Goal: Information Seeking & Learning: Find specific fact

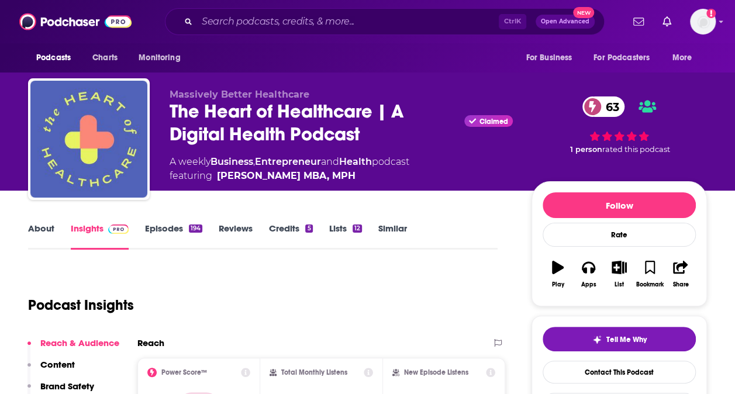
click at [310, 25] on input "Search podcasts, credits, & more..." at bounding box center [348, 21] width 302 height 19
click at [267, 18] on input "Search podcasts, credits, & more..." at bounding box center [348, 21] width 302 height 19
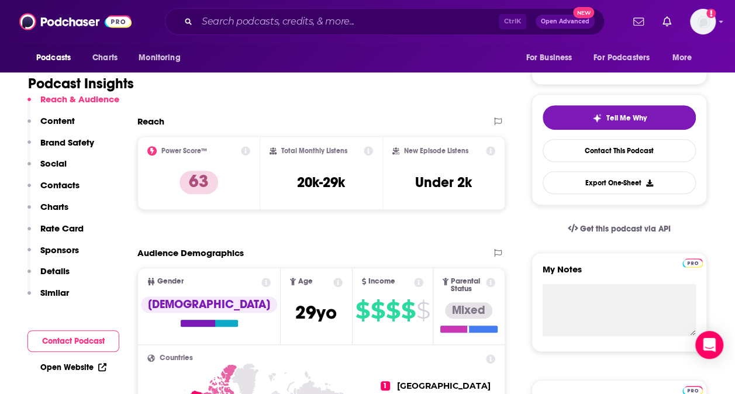
scroll to position [224, 0]
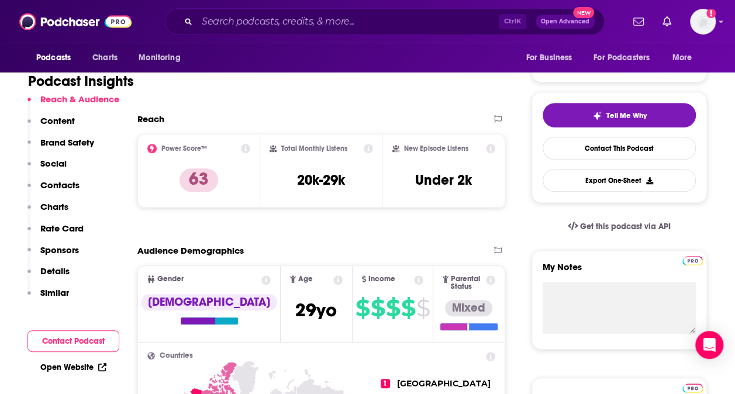
click at [288, 21] on input "Search podcasts, credits, & more..." at bounding box center [348, 21] width 302 height 19
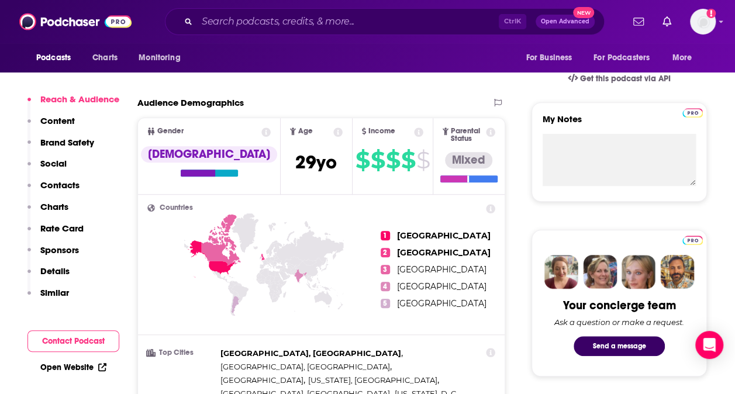
scroll to position [373, 0]
click at [393, 21] on input "Search podcasts, credits, & more..." at bounding box center [348, 21] width 302 height 19
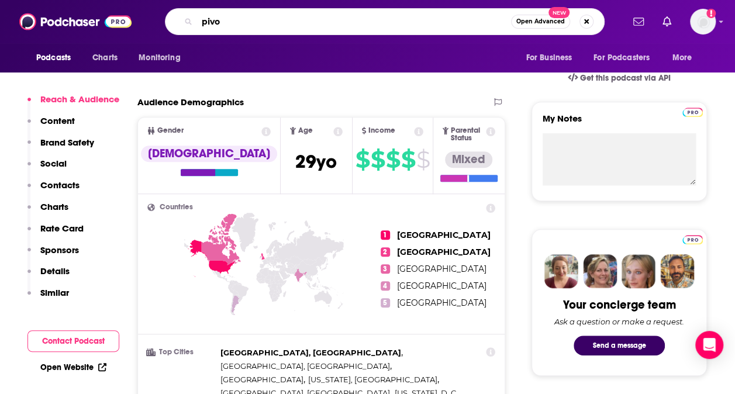
type input "pivot"
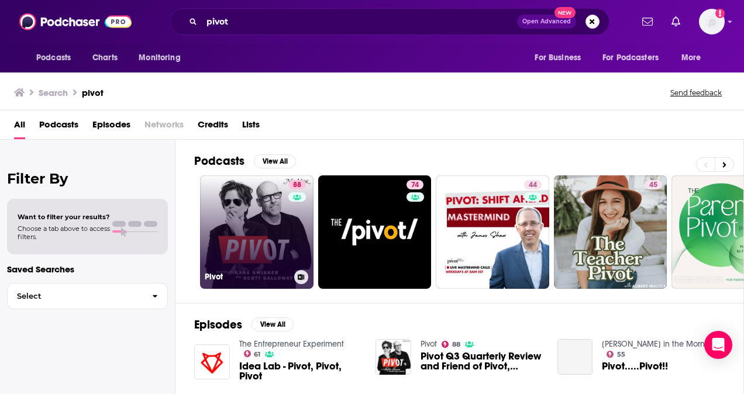
click at [256, 235] on link "88 Pivot" at bounding box center [257, 233] width 114 height 114
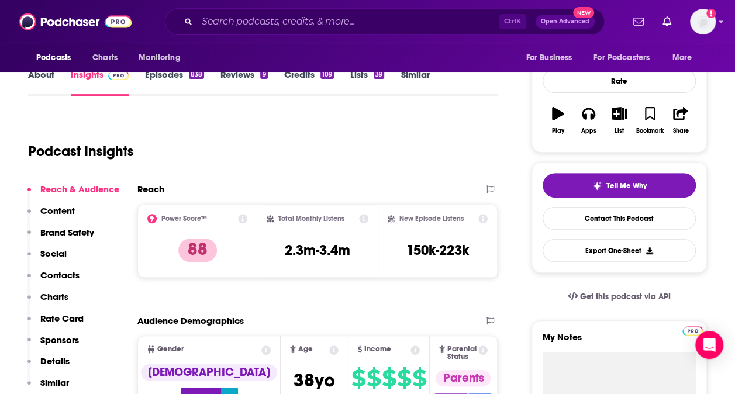
scroll to position [192, 0]
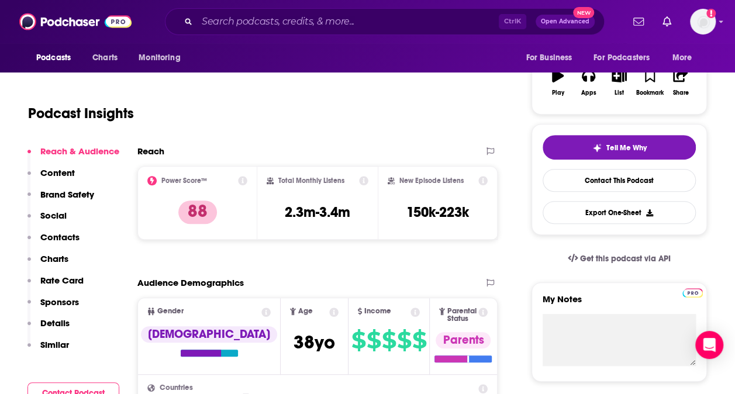
click at [58, 232] on p "Contacts" at bounding box center [59, 237] width 39 height 11
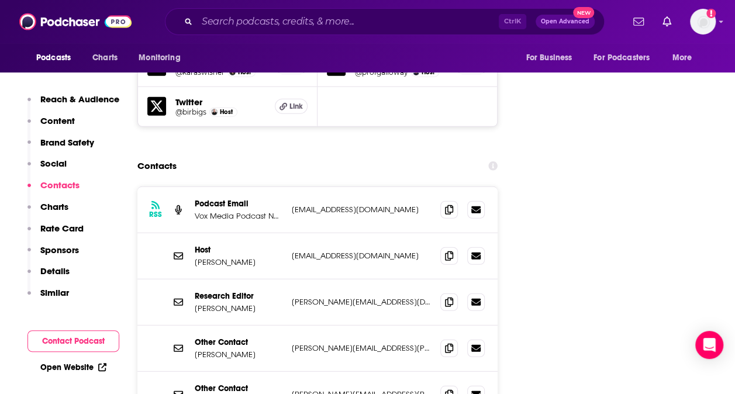
scroll to position [1416, 0]
